Goal: Task Accomplishment & Management: Manage account settings

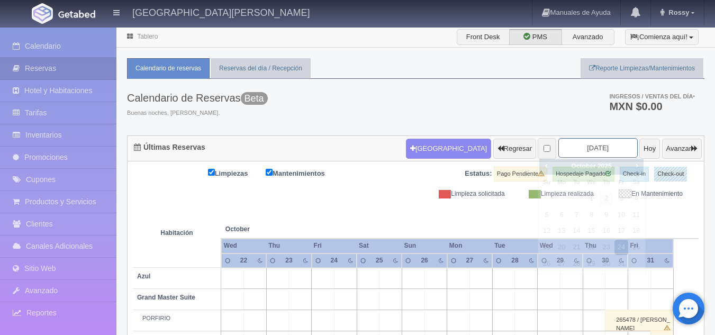
click at [562, 150] on input "2025-10-24" at bounding box center [597, 148] width 79 height 20
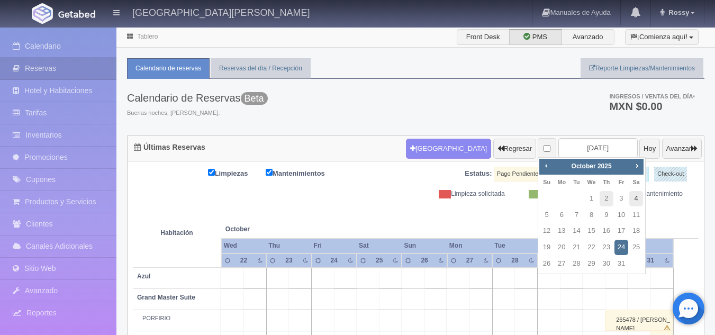
click at [634, 200] on link "4" at bounding box center [636, 198] width 14 height 15
type input "2025-10-04"
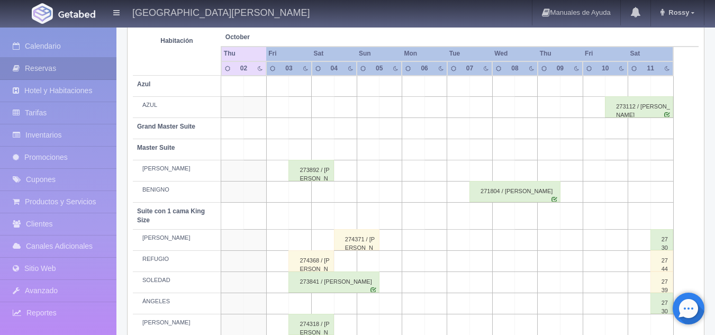
scroll to position [193, 0]
click at [353, 239] on div "274371 / MARIO ROSALES" at bounding box center [356, 239] width 45 height 21
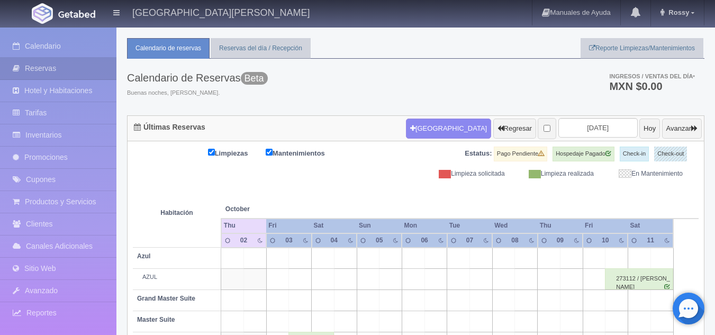
scroll to position [0, 0]
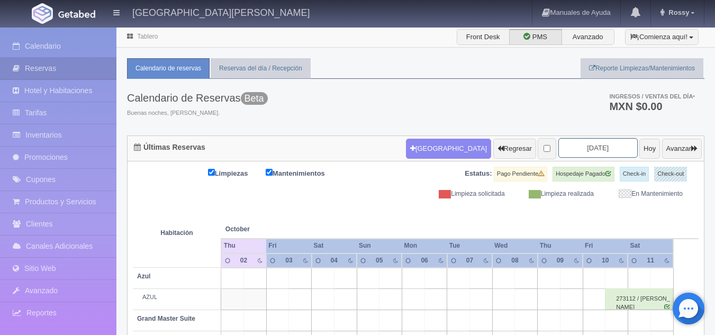
click at [579, 143] on input "2025-10-04" at bounding box center [597, 148] width 79 height 20
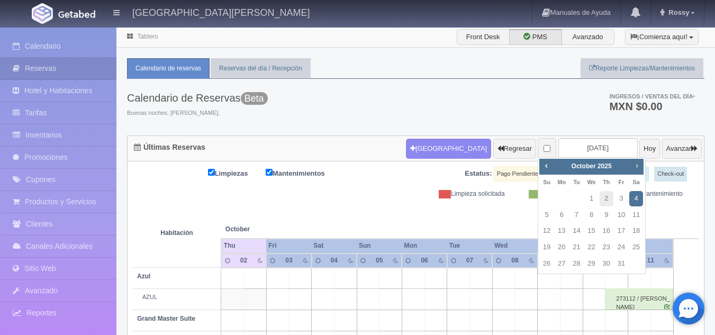
click at [634, 170] on link "Next" at bounding box center [637, 166] width 12 height 12
click at [553, 170] on div "Prev Next November 2025" at bounding box center [591, 167] width 104 height 16
click at [549, 167] on span "Prev" at bounding box center [546, 165] width 8 height 8
click at [641, 244] on link "25" at bounding box center [636, 247] width 14 height 15
type input "2025-10-25"
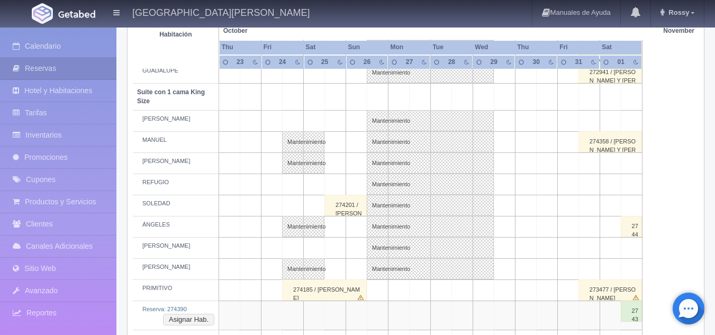
scroll to position [397, 0]
click at [396, 163] on link "Mantenimiento" at bounding box center [430, 161] width 127 height 21
select select "Mantenimiento"
select select "1921_MARÍA"
type input "26-10-2025"
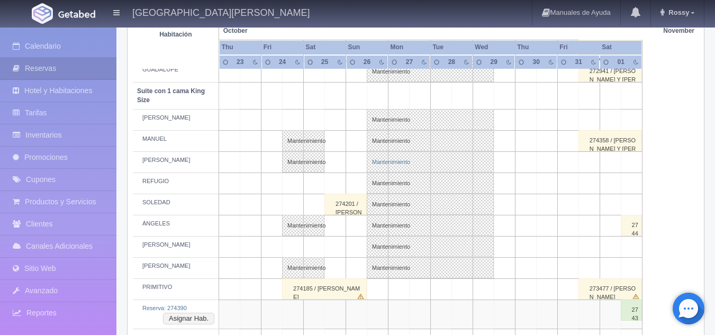
type input "29-10-2025"
type textarea "MB- Fam Trip de la Industria"
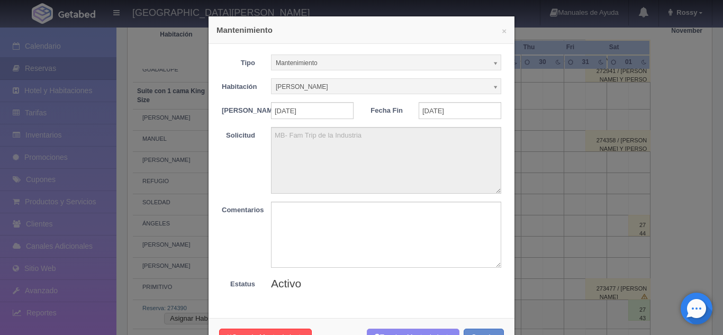
click at [576, 135] on div "× Mantenimiento Tipo Mantenimiento Limpieza Mantenimiento Habitación MARÍA Sin …" at bounding box center [361, 167] width 723 height 335
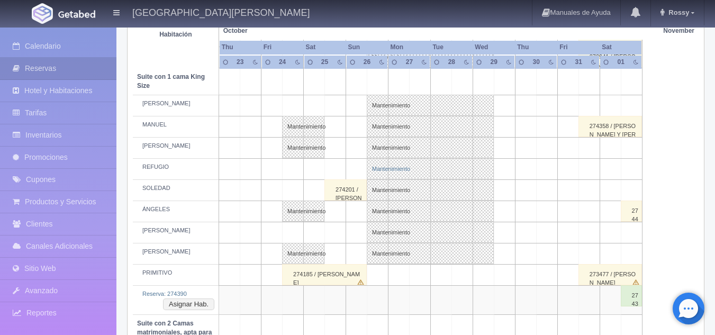
scroll to position [417, 0]
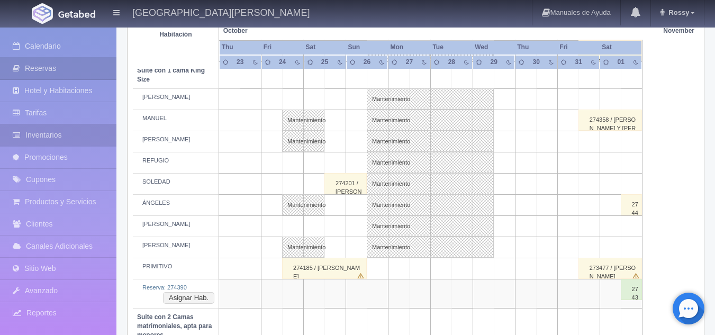
click at [63, 140] on link "Inventarios" at bounding box center [58, 135] width 116 height 22
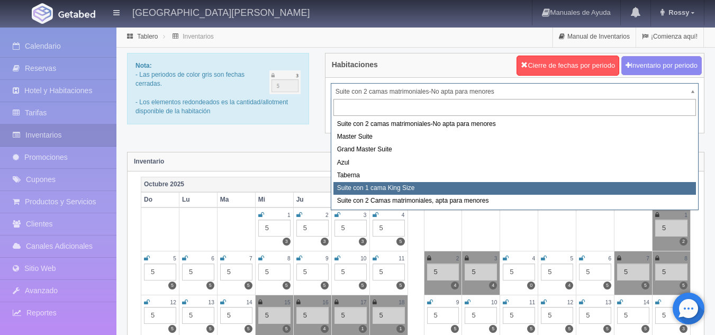
select select "1921"
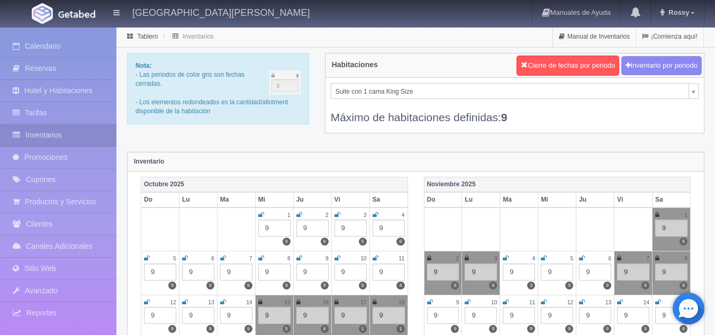
scroll to position [4, 0]
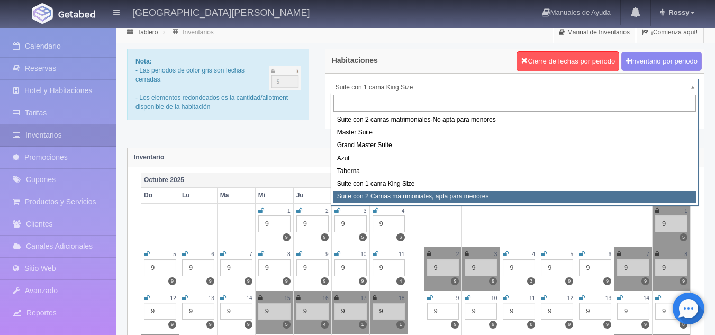
select select "1983"
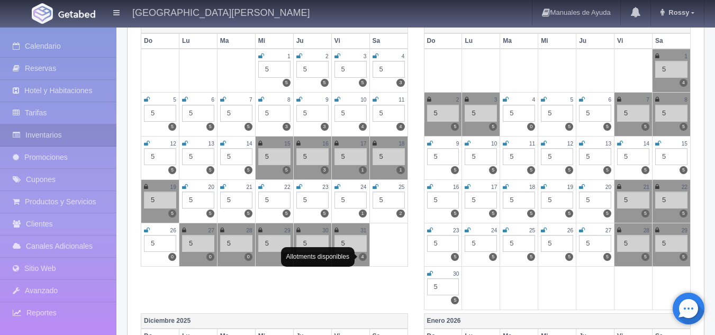
scroll to position [158, 0]
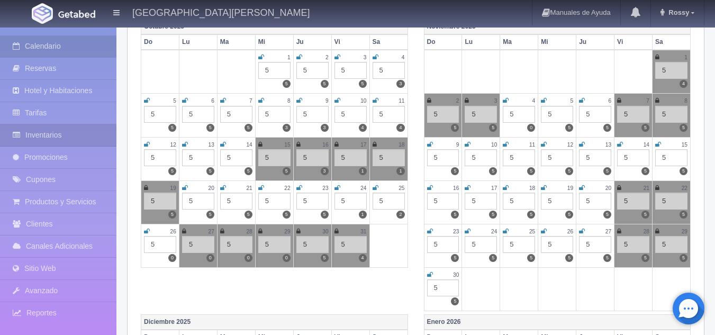
click at [42, 38] on link "Calendario" at bounding box center [58, 46] width 116 height 22
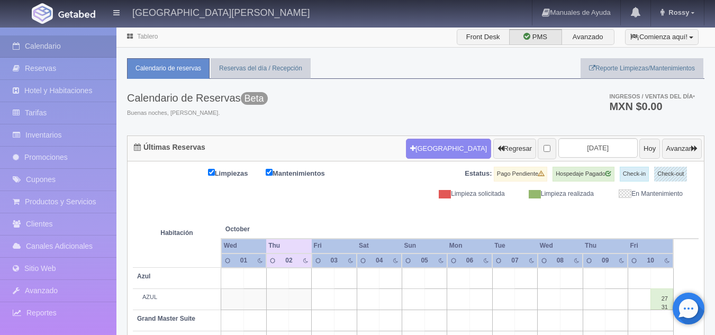
click at [406, 230] on th at bounding box center [413, 218] width 68 height 40
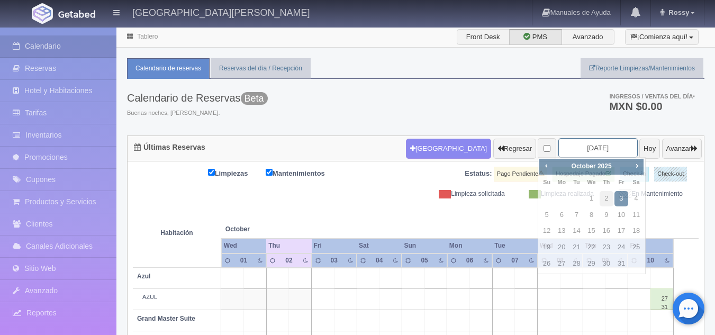
click at [585, 145] on input "2025-10-03" at bounding box center [597, 148] width 79 height 20
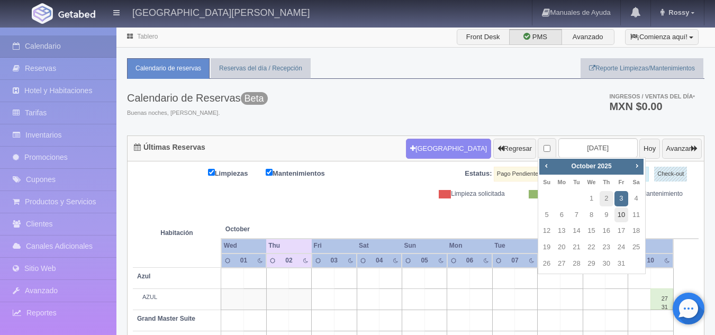
click at [620, 221] on link "10" at bounding box center [621, 214] width 14 height 15
type input "[DATE]"
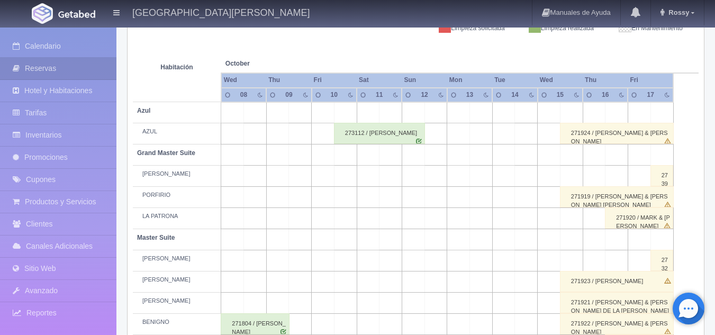
scroll to position [163, 0]
